Goal: Task Accomplishment & Management: Use online tool/utility

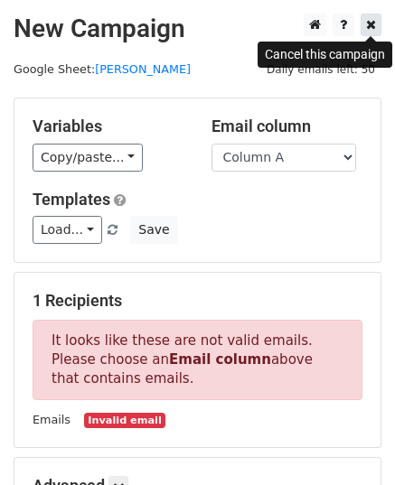
click at [378, 24] on link at bounding box center [370, 25] width 21 height 23
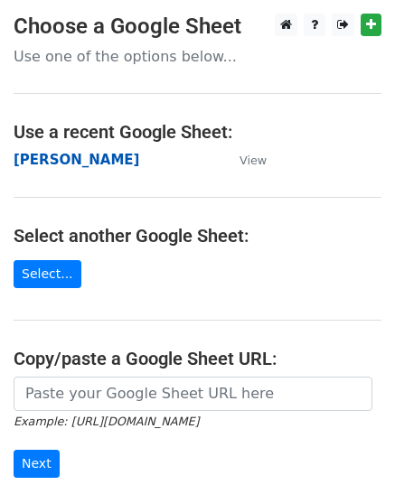
click at [65, 158] on strong "[PERSON_NAME]" at bounding box center [77, 160] width 126 height 16
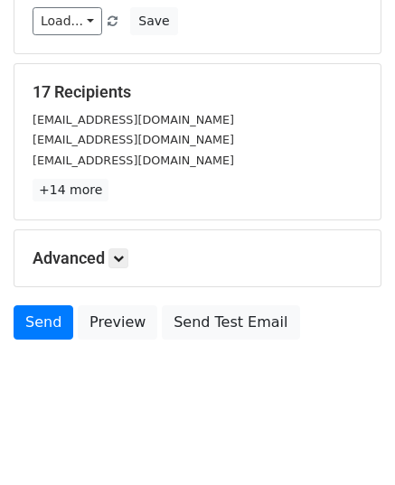
scroll to position [213, 0]
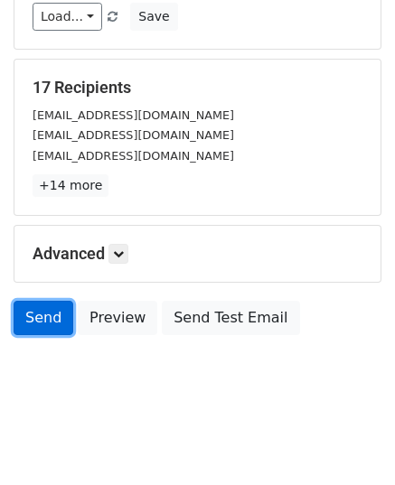
click at [33, 323] on link "Send" at bounding box center [44, 318] width 60 height 34
